Goal: Transaction & Acquisition: Book appointment/travel/reservation

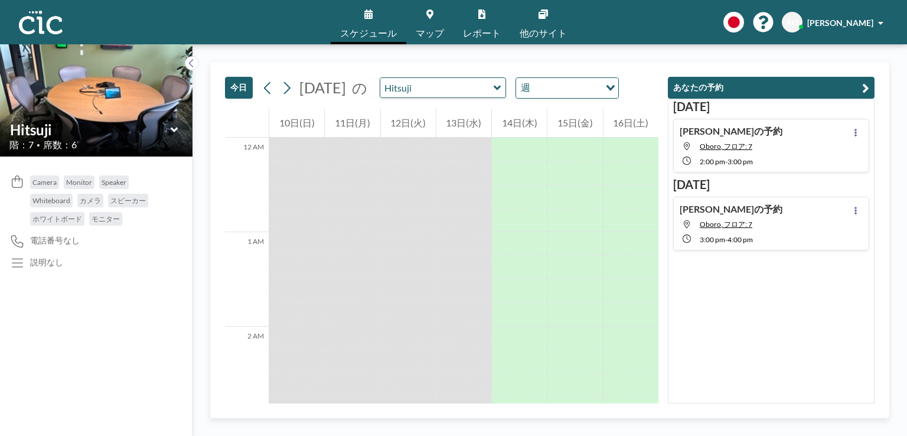
scroll to position [1158, 0]
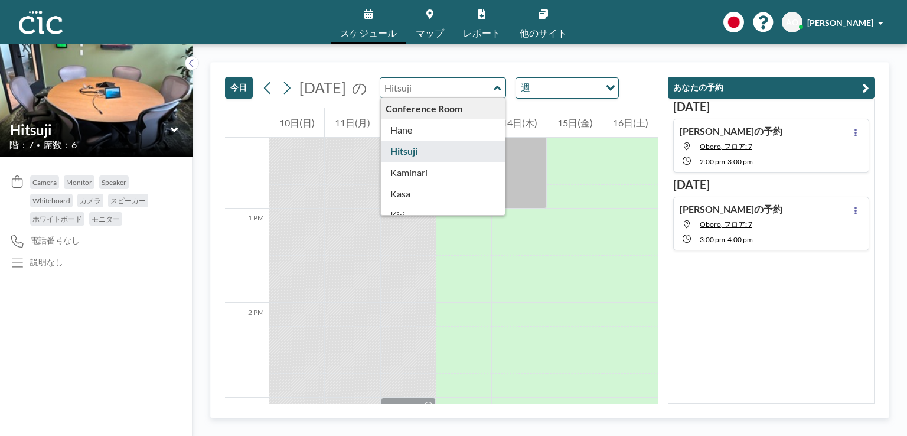
click at [456, 90] on input "text" at bounding box center [436, 87] width 113 height 19
type input "Hane"
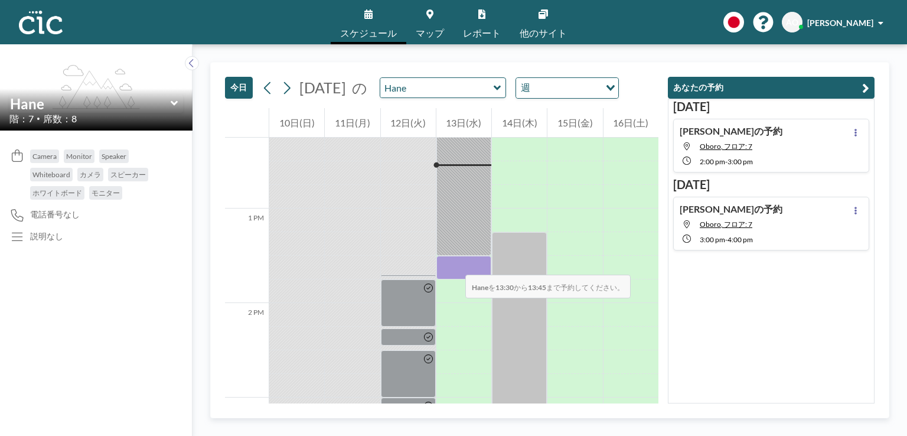
click at [454, 263] on div at bounding box center [463, 268] width 55 height 24
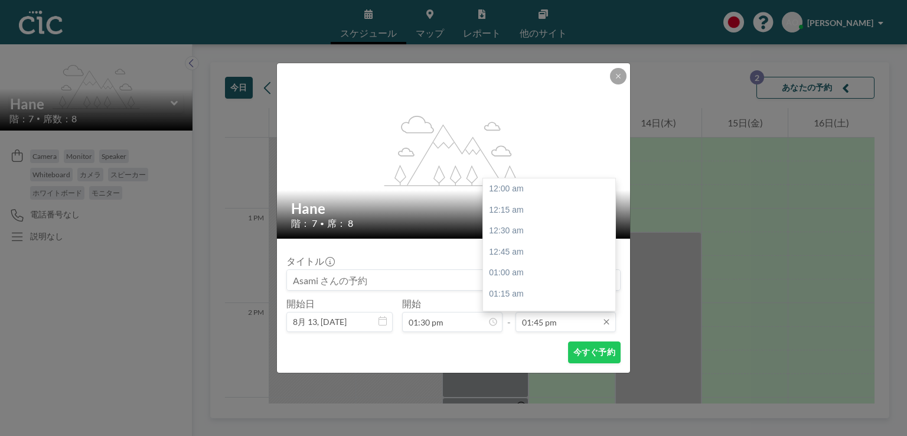
scroll to position [1156, 0]
click at [508, 247] on div "02:30 pm" at bounding box center [552, 251] width 138 height 21
type input "02:30 pm"
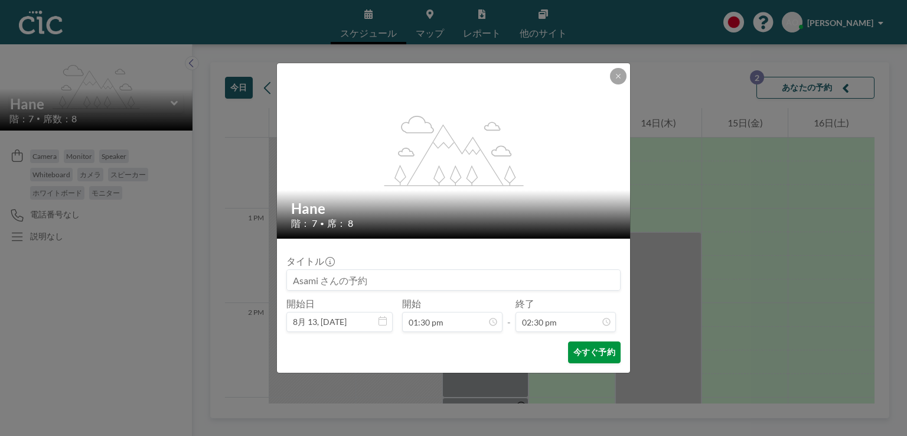
scroll to position [1219, 0]
click at [586, 357] on button "今すぐ予約" at bounding box center [594, 352] width 53 height 22
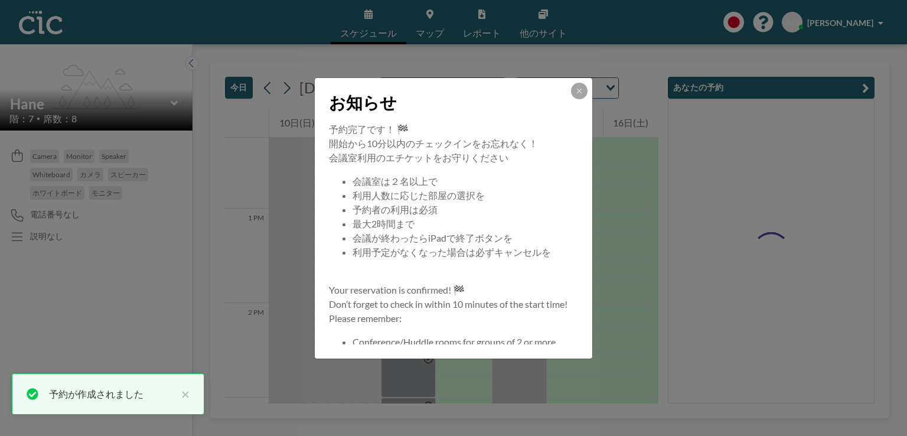
click at [586, 357] on div "予約完了です！ 🏁 開始から10分以内のチェックインをお忘れなく！ 会議室利用のエチケットをお守りください 会議室は２名以上で 利用人数に応じた部屋の選択を …" at bounding box center [454, 240] width 278 height 236
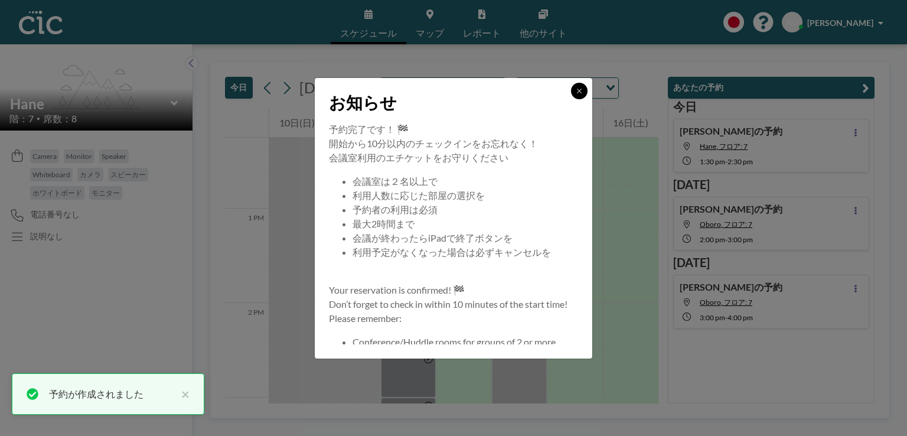
click at [579, 91] on icon at bounding box center [579, 91] width 4 height 4
